Goal: Task Accomplishment & Management: Use online tool/utility

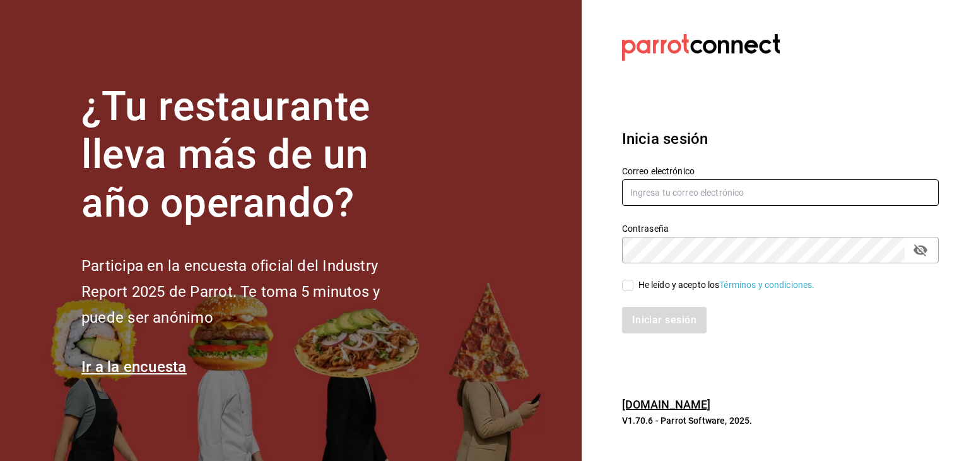
type input "[PERSON_NAME][EMAIL_ADDRESS][PERSON_NAME][DOMAIN_NAME]"
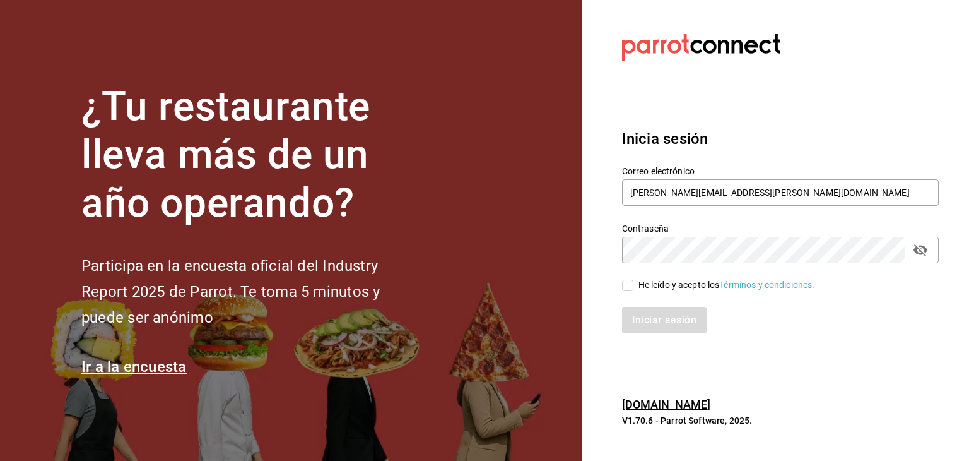
click at [629, 288] on input "He leído y acepto los Términos y condiciones." at bounding box center [627, 285] width 11 height 11
checkbox input "true"
click at [651, 316] on button "Iniciar sesión" at bounding box center [665, 320] width 86 height 27
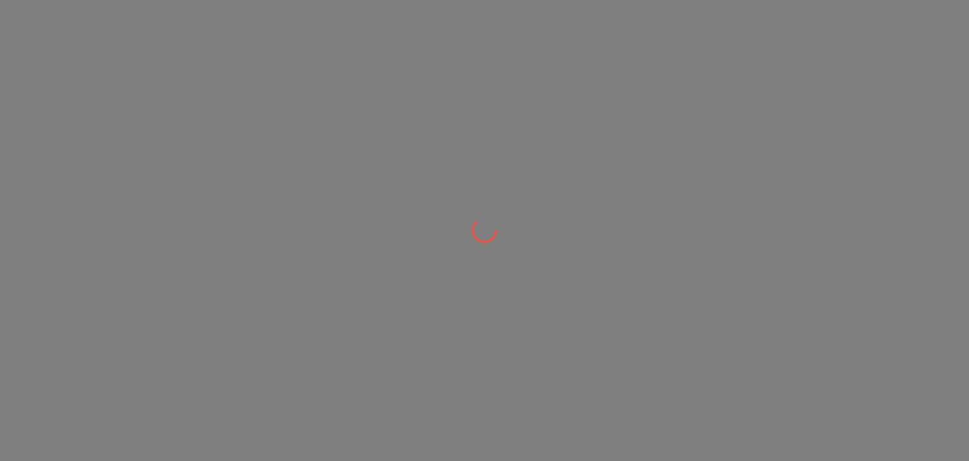
click at [651, 316] on div at bounding box center [484, 230] width 969 height 461
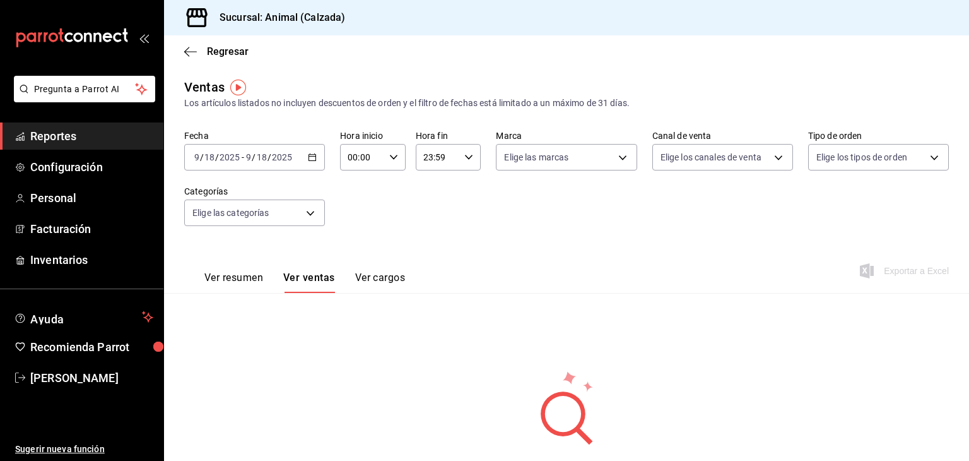
click at [311, 158] on icon "button" at bounding box center [312, 157] width 9 height 9
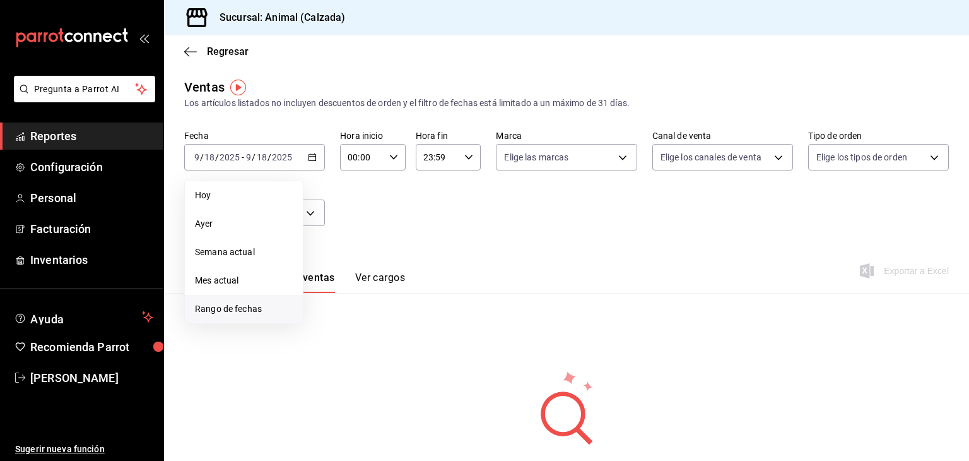
click at [261, 304] on span "Rango de fechas" at bounding box center [244, 308] width 98 height 13
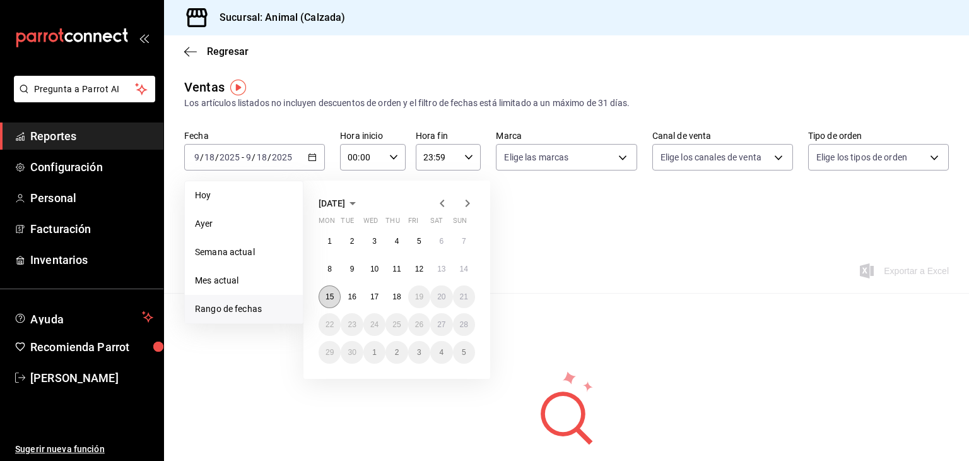
click at [332, 291] on button "15" at bounding box center [330, 296] width 22 height 23
click at [394, 293] on abbr "18" at bounding box center [397, 296] width 8 height 9
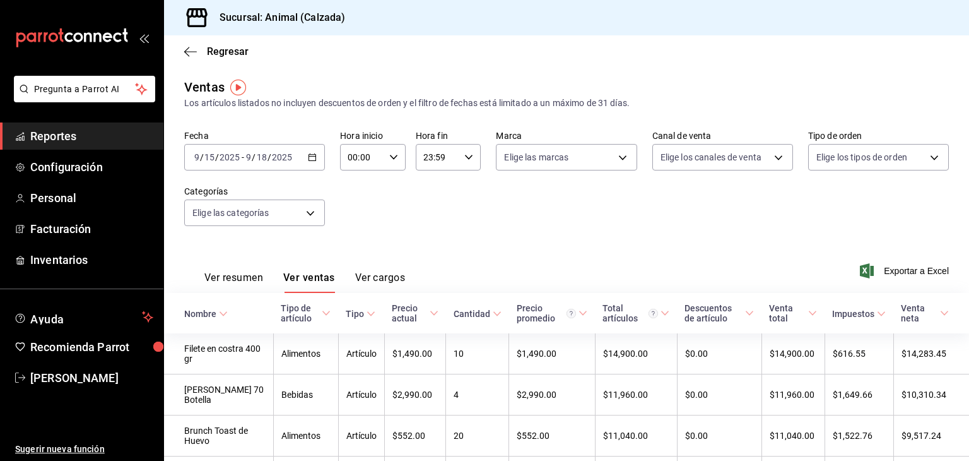
click at [383, 160] on div "00:00 Hora inicio" at bounding box center [373, 157] width 66 height 27
click at [358, 265] on button "05" at bounding box center [354, 252] width 27 height 25
type input "05:00"
click at [444, 157] on div at bounding box center [484, 230] width 969 height 461
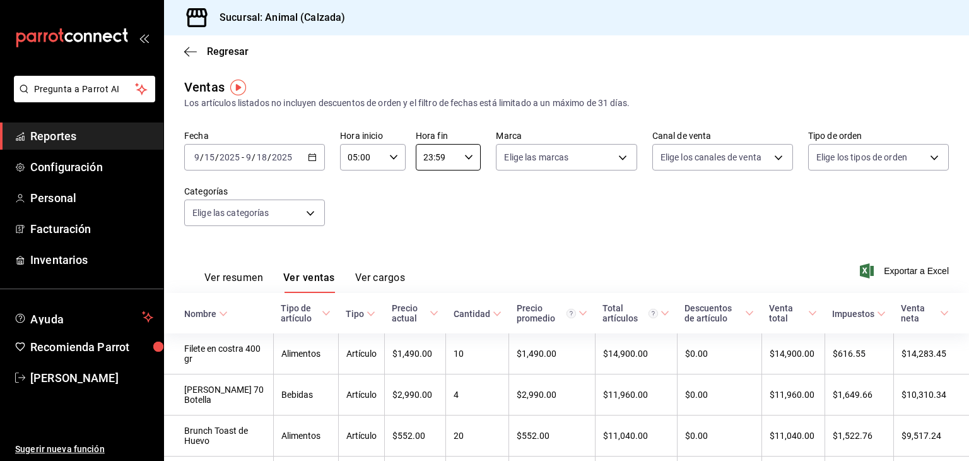
click at [444, 157] on input "23:59" at bounding box center [438, 157] width 44 height 25
click at [427, 261] on span "05" at bounding box center [429, 257] width 12 height 10
click at [461, 201] on button "00" at bounding box center [460, 189] width 27 height 25
type input "05:00"
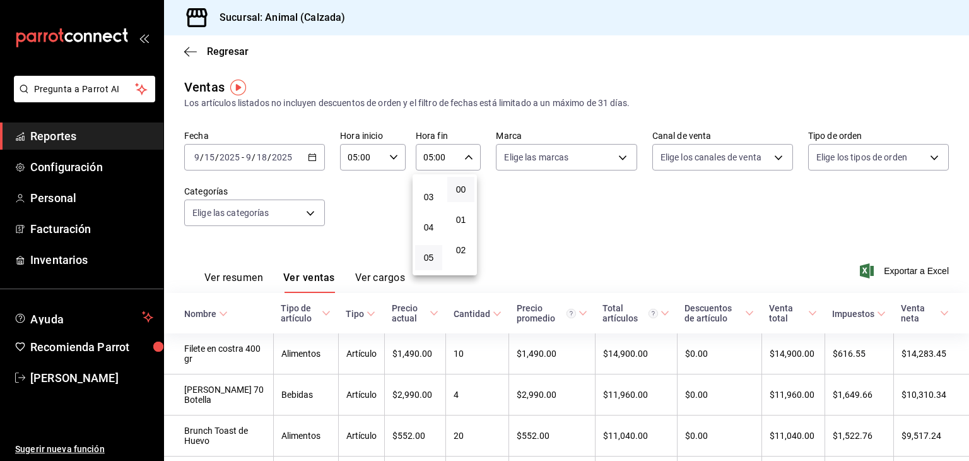
click at [555, 163] on div at bounding box center [484, 230] width 969 height 461
click at [555, 163] on body "Pregunta a Parrot AI Reportes Configuración Personal Facturación Inventarios Ay…" at bounding box center [484, 230] width 969 height 461
click at [504, 212] on label at bounding box center [508, 206] width 16 height 18
click at [504, 212] on input "checkbox" at bounding box center [505, 206] width 11 height 11
checkbox input "false"
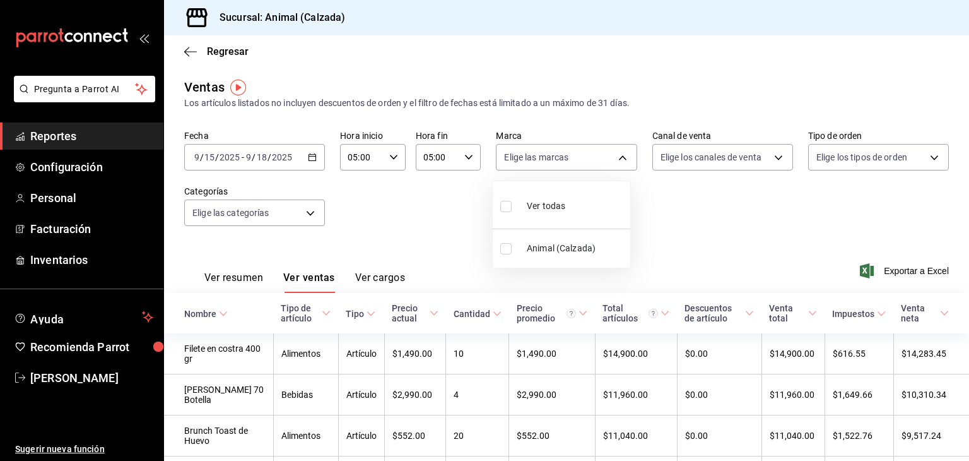
checkbox input "false"
click at [506, 210] on input "checkbox" at bounding box center [505, 206] width 11 height 11
checkbox input "true"
type input "e26472f3-9262-489d-bcba-4c6b034529c7"
checkbox input "true"
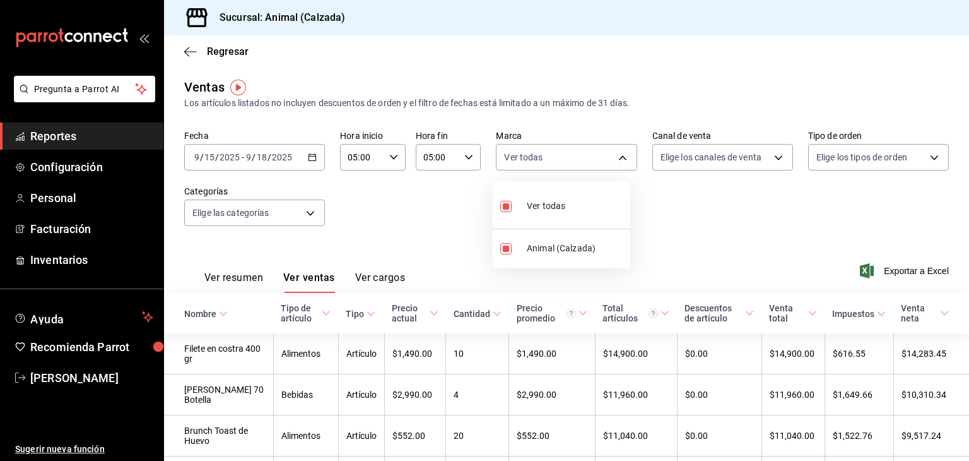
click at [719, 162] on div at bounding box center [484, 230] width 969 height 461
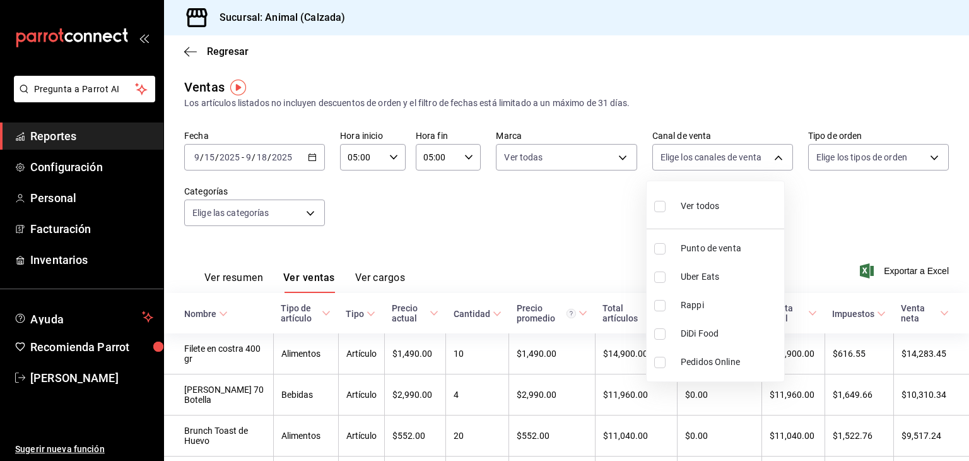
click at [719, 162] on body "Pregunta a Parrot AI Reportes Configuración Personal Facturación Inventarios Ay…" at bounding box center [484, 230] width 969 height 461
click at [657, 204] on input "checkbox" at bounding box center [659, 206] width 11 height 11
checkbox input "true"
type input "PARROT,UBER_EATS,RAPPI,DIDI_FOOD,ONLINE"
checkbox input "true"
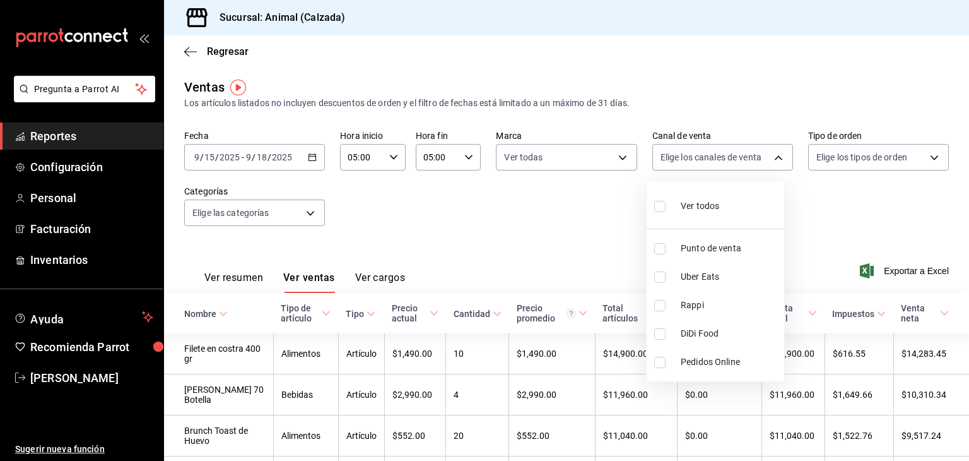
checkbox input "true"
click at [856, 153] on div at bounding box center [484, 230] width 969 height 461
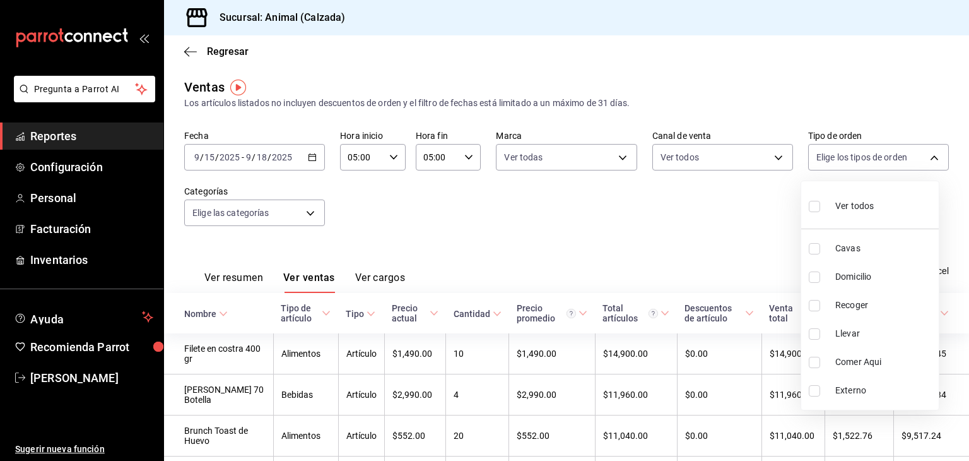
click at [856, 153] on body "Pregunta a Parrot AI Reportes Configuración Personal Facturación Inventarios Ay…" at bounding box center [484, 230] width 969 height 461
click at [812, 208] on input "checkbox" at bounding box center [814, 206] width 11 height 11
checkbox input "true"
type input "588630d3-b511-4bba-a729-32472510037f,54b7ae00-ca47-4ec1-b7ff-55842c0a2b62,92293…"
checkbox input "true"
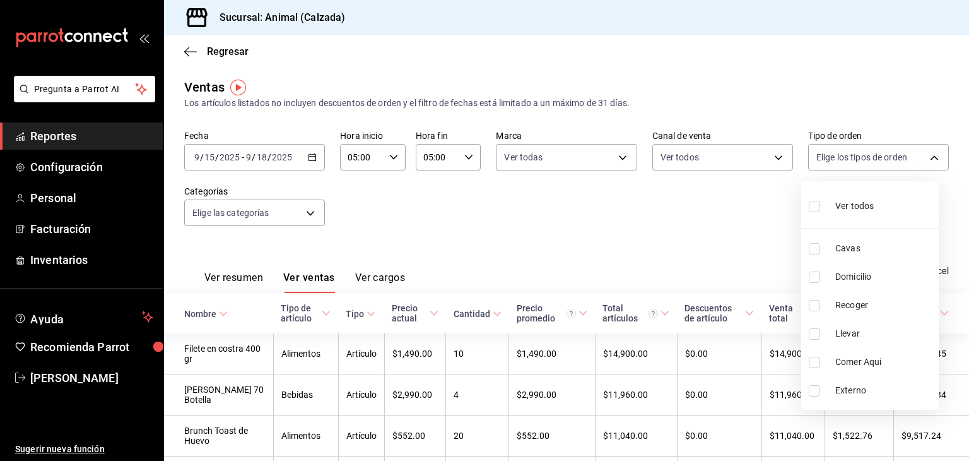
checkbox input "true"
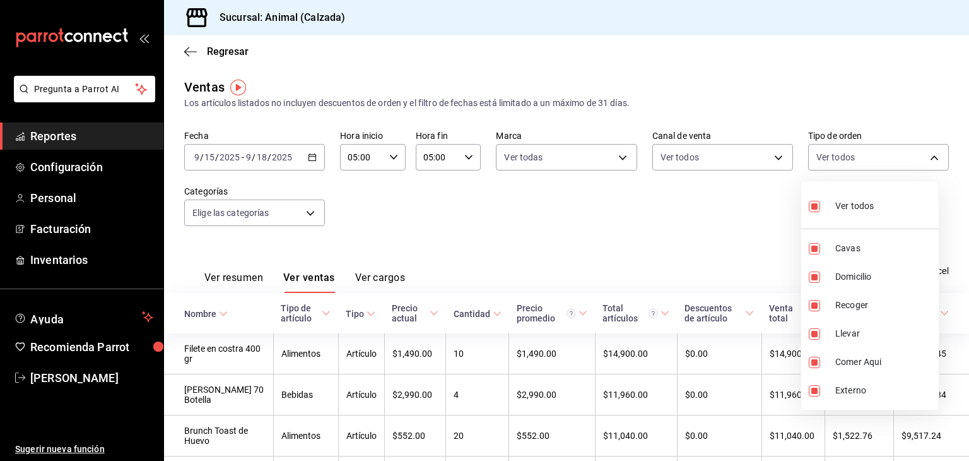
click at [281, 221] on div at bounding box center [484, 230] width 969 height 461
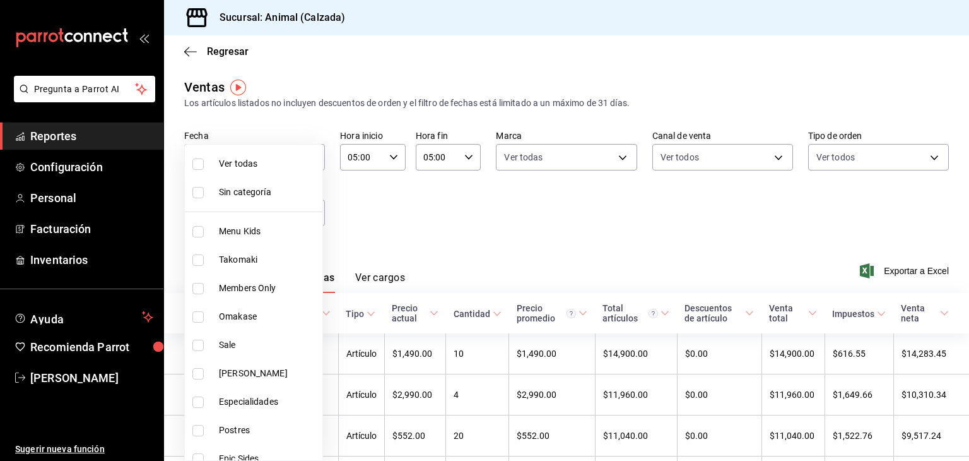
click at [281, 221] on body "Pregunta a Parrot AI Reportes Configuración Personal Facturación Inventarios Ay…" at bounding box center [484, 230] width 969 height 461
click at [199, 164] on input "checkbox" at bounding box center [197, 163] width 11 height 11
checkbox input "true"
type input "577524a9-a437-43f3-84d2-cf2e6968635f,5d35a5f4-3063-4397-a550-a8f4eca83956,9bcdf…"
checkbox input "true"
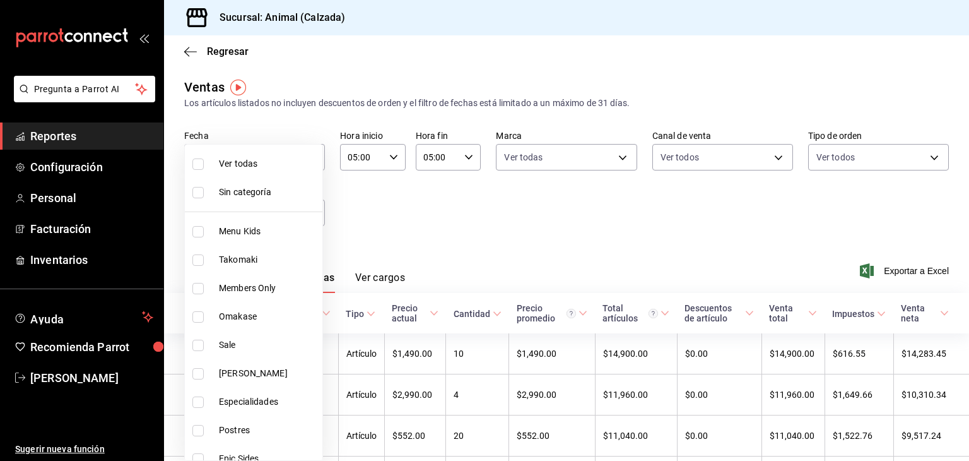
checkbox input "true"
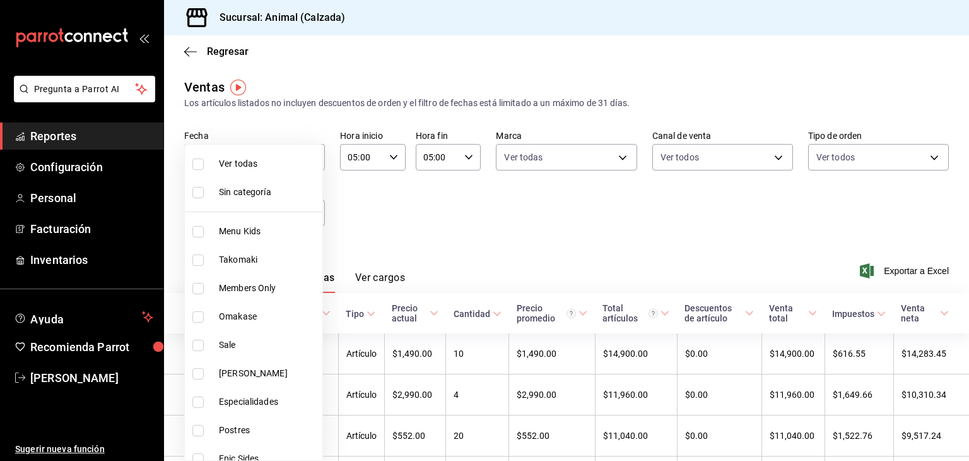
checkbox input "true"
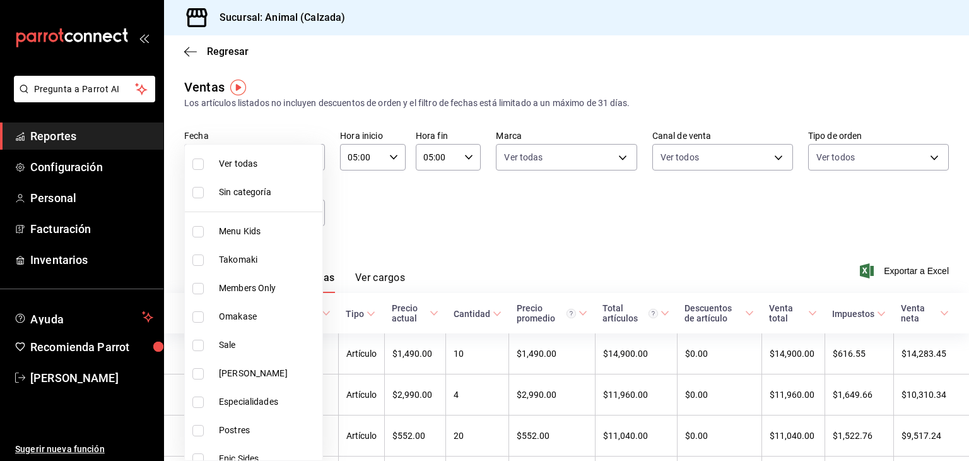
checkbox input "true"
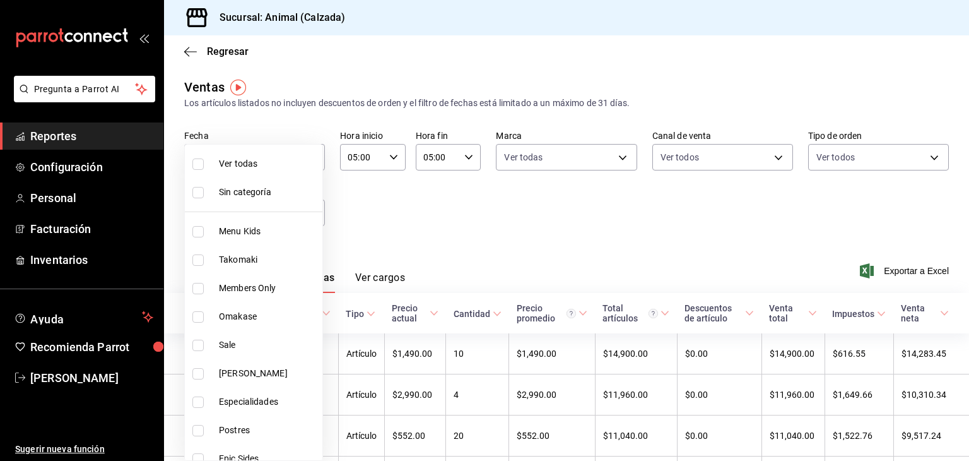
checkbox input "true"
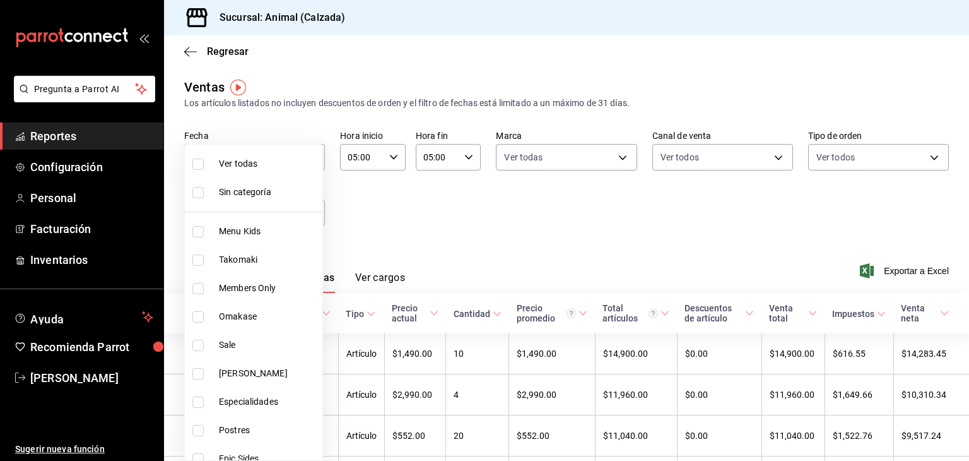
checkbox input "true"
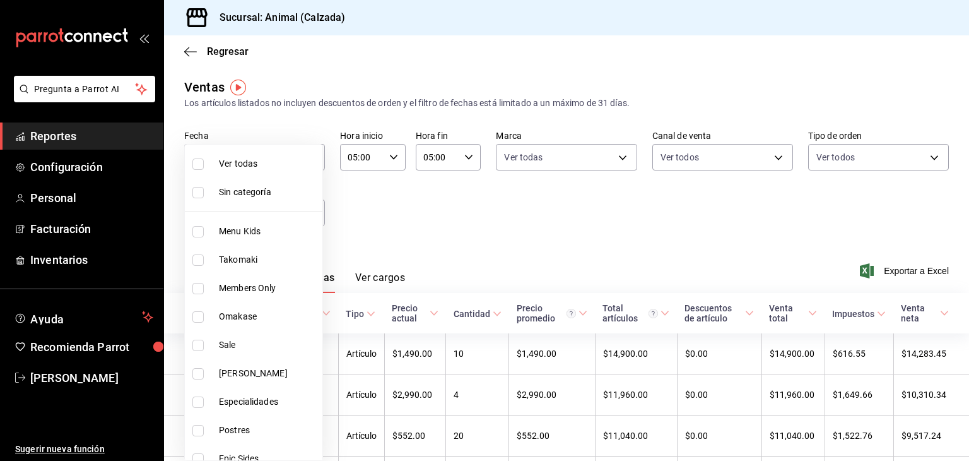
checkbox input "true"
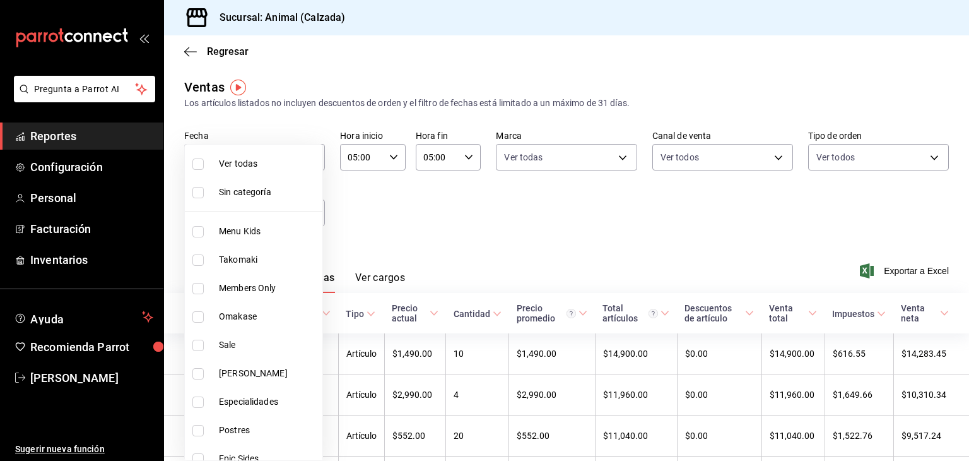
checkbox input "true"
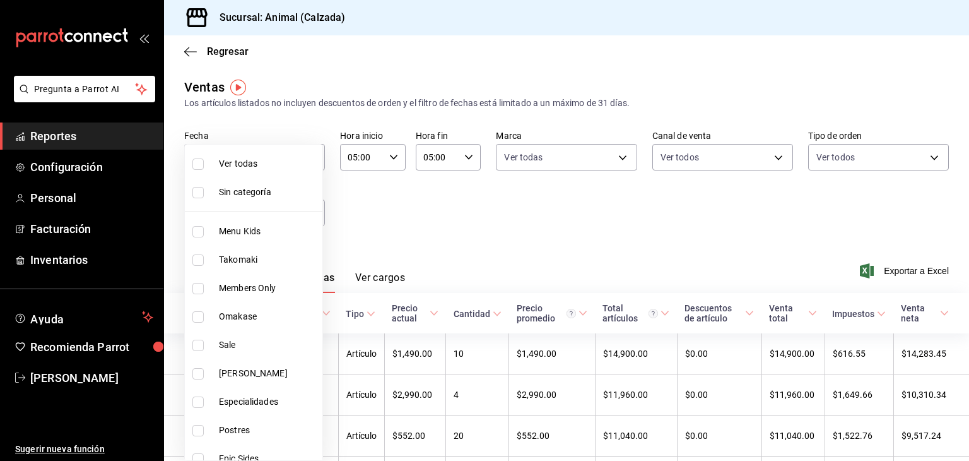
checkbox input "true"
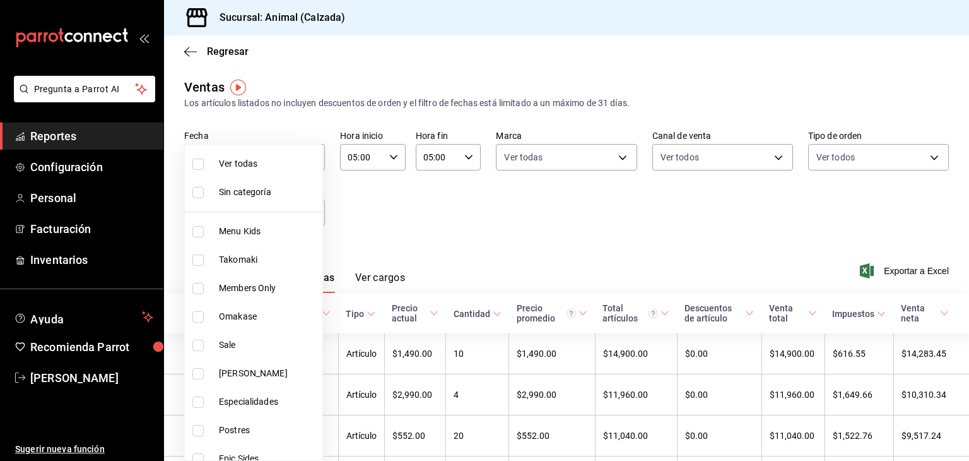
checkbox input "true"
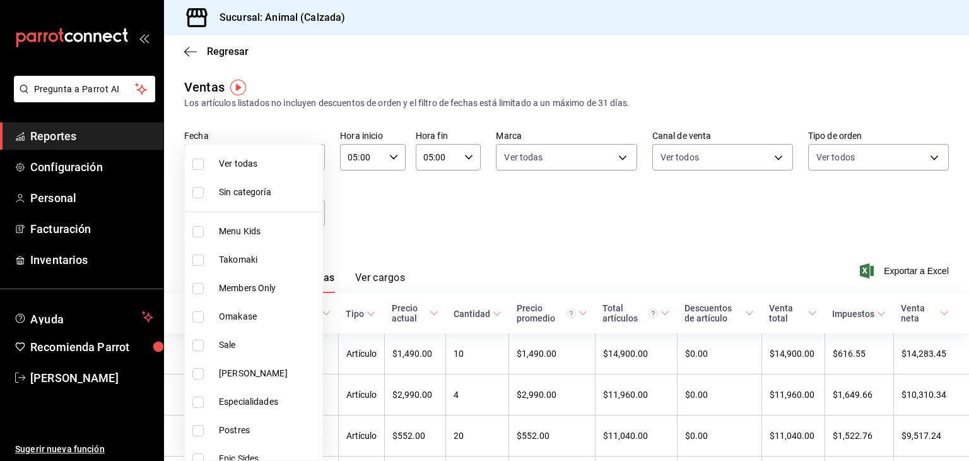
checkbox input "true"
click at [410, 213] on div at bounding box center [484, 230] width 969 height 461
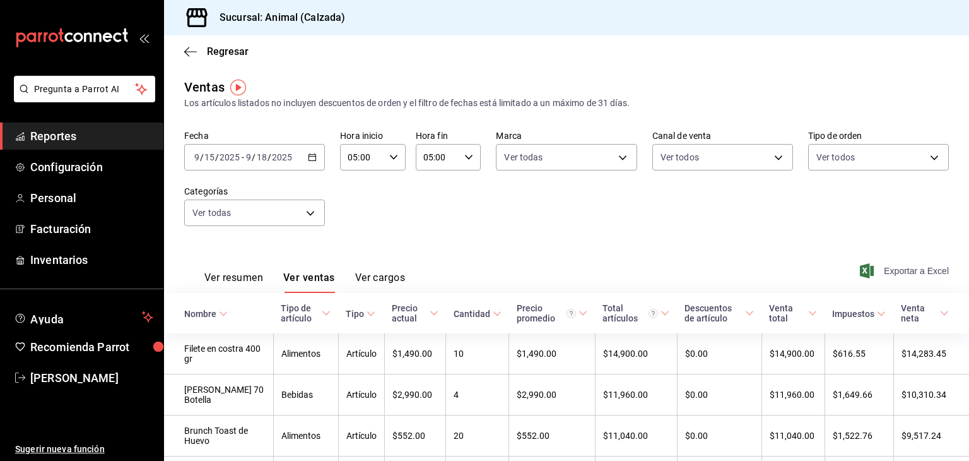
click at [900, 267] on span "Exportar a Excel" at bounding box center [906, 270] width 86 height 15
click at [63, 379] on span "Esteban Santos" at bounding box center [91, 377] width 123 height 17
